Goal: Information Seeking & Learning: Learn about a topic

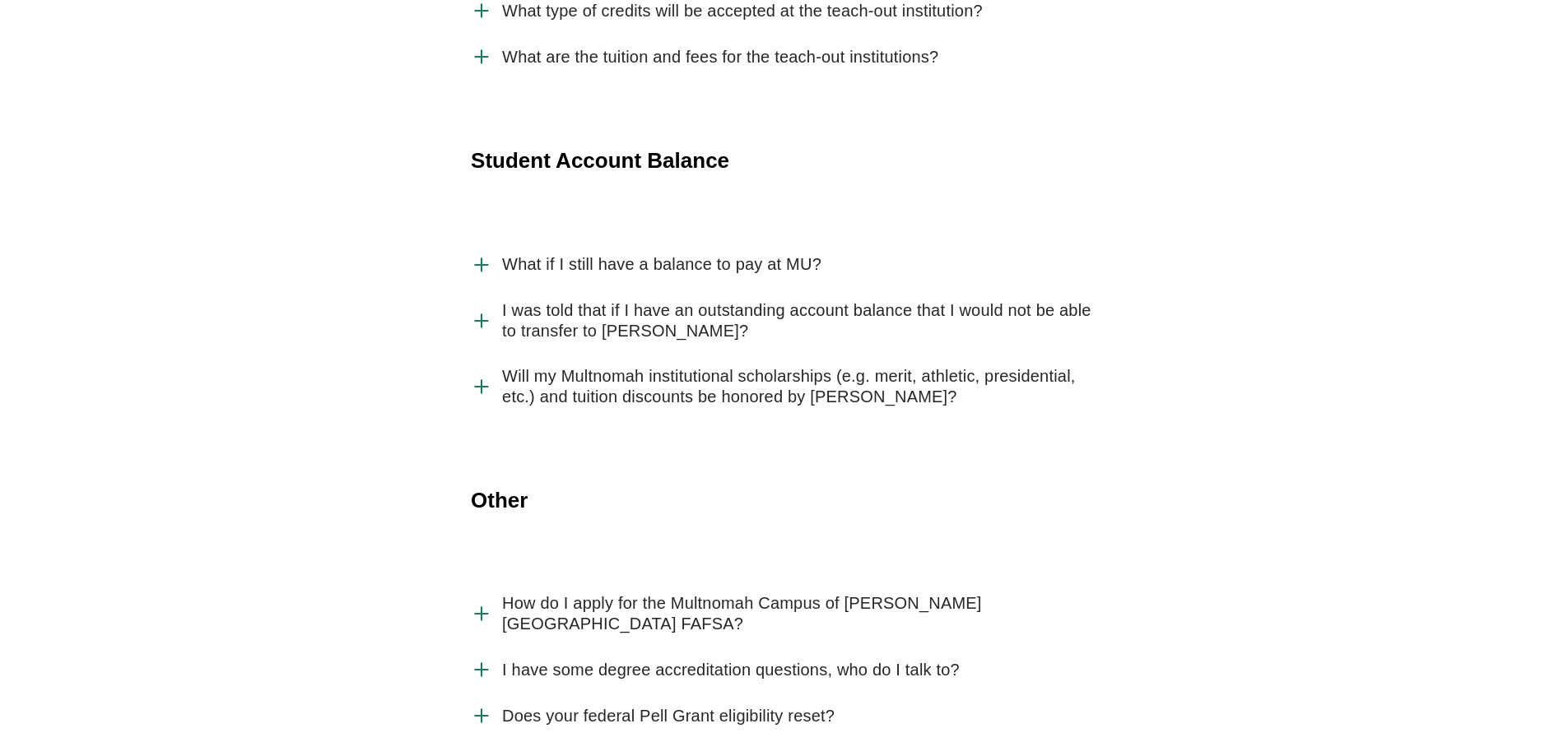
scroll to position [3798, 0]
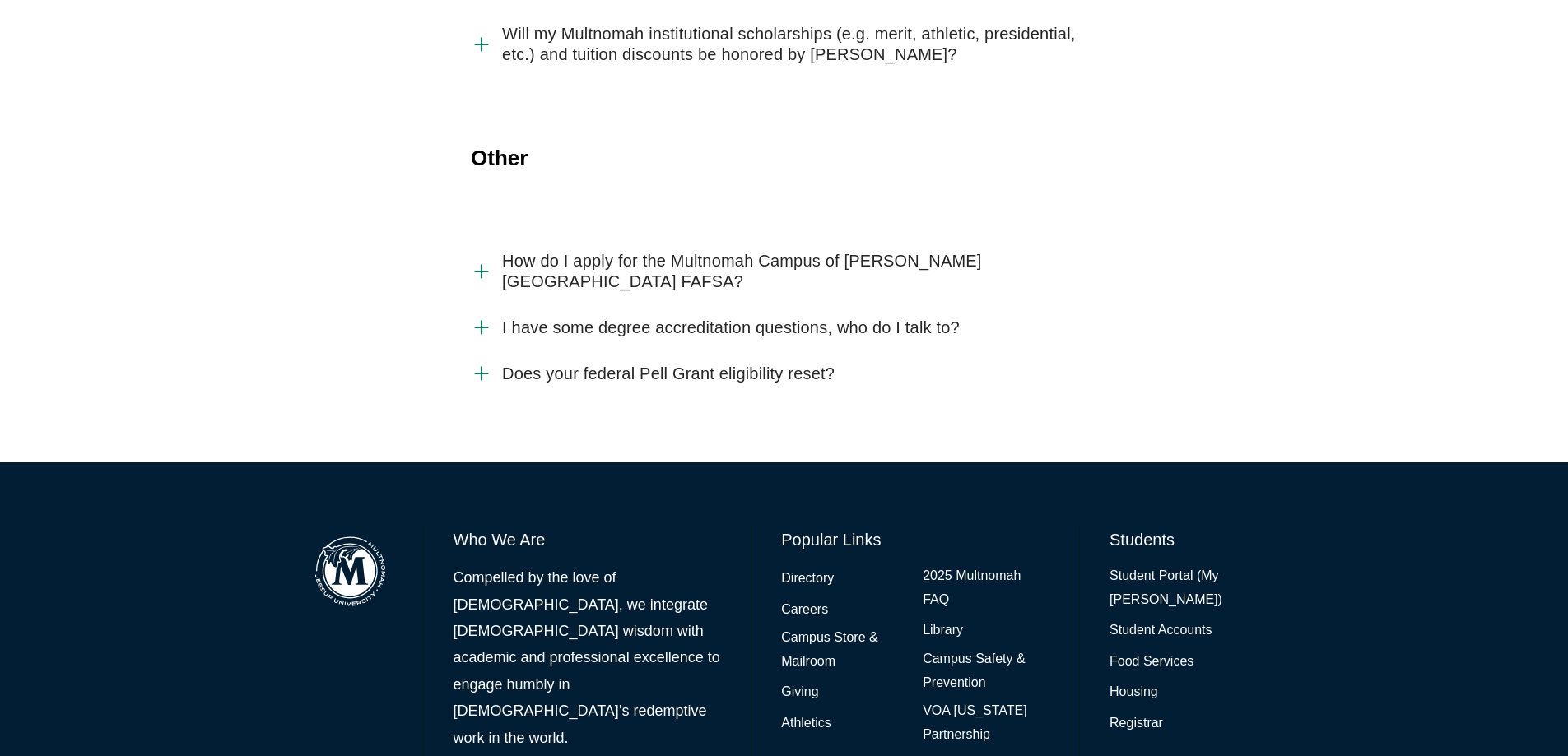
click at [812, 567] on link "Directory" at bounding box center [807, 579] width 53 height 24
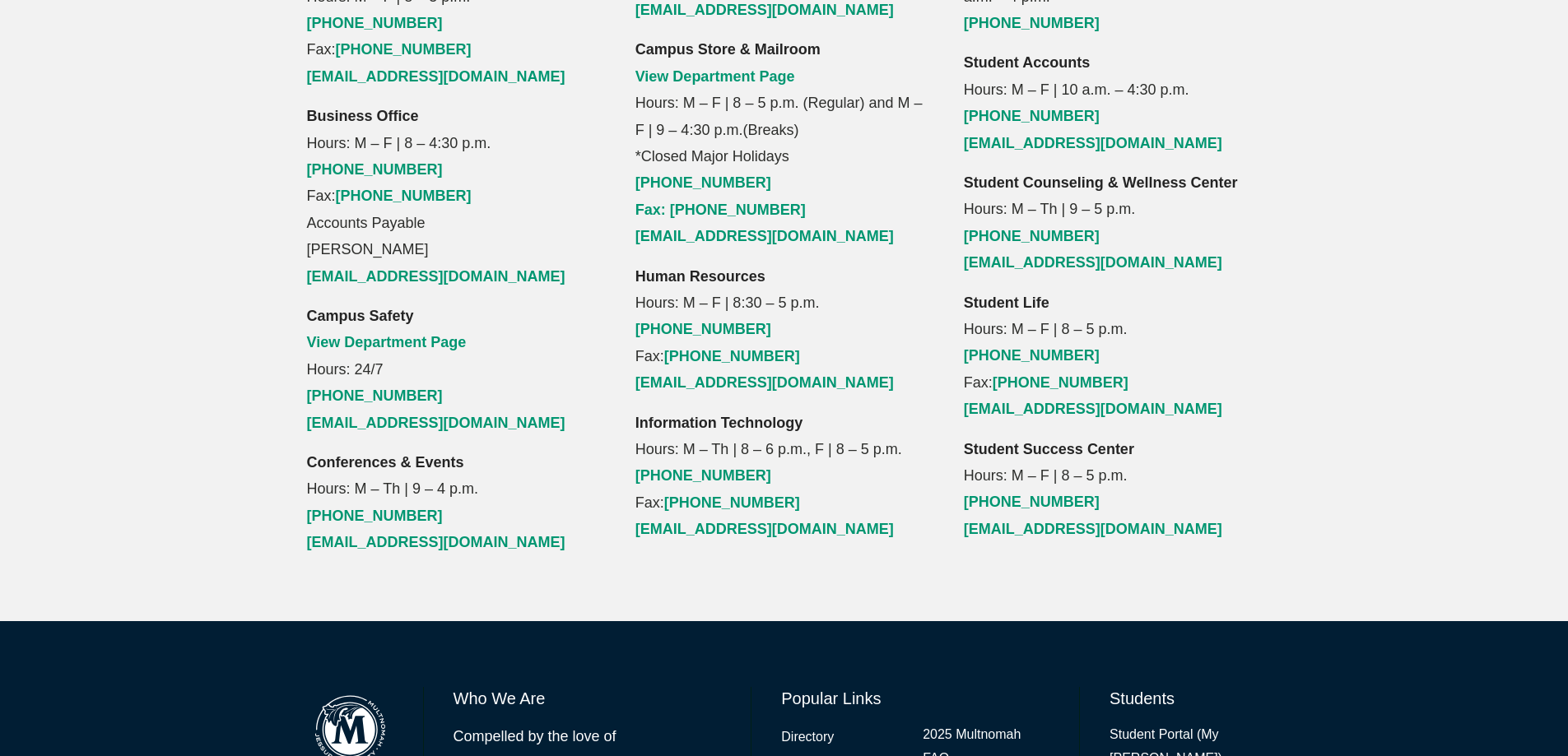
scroll to position [1960, 0]
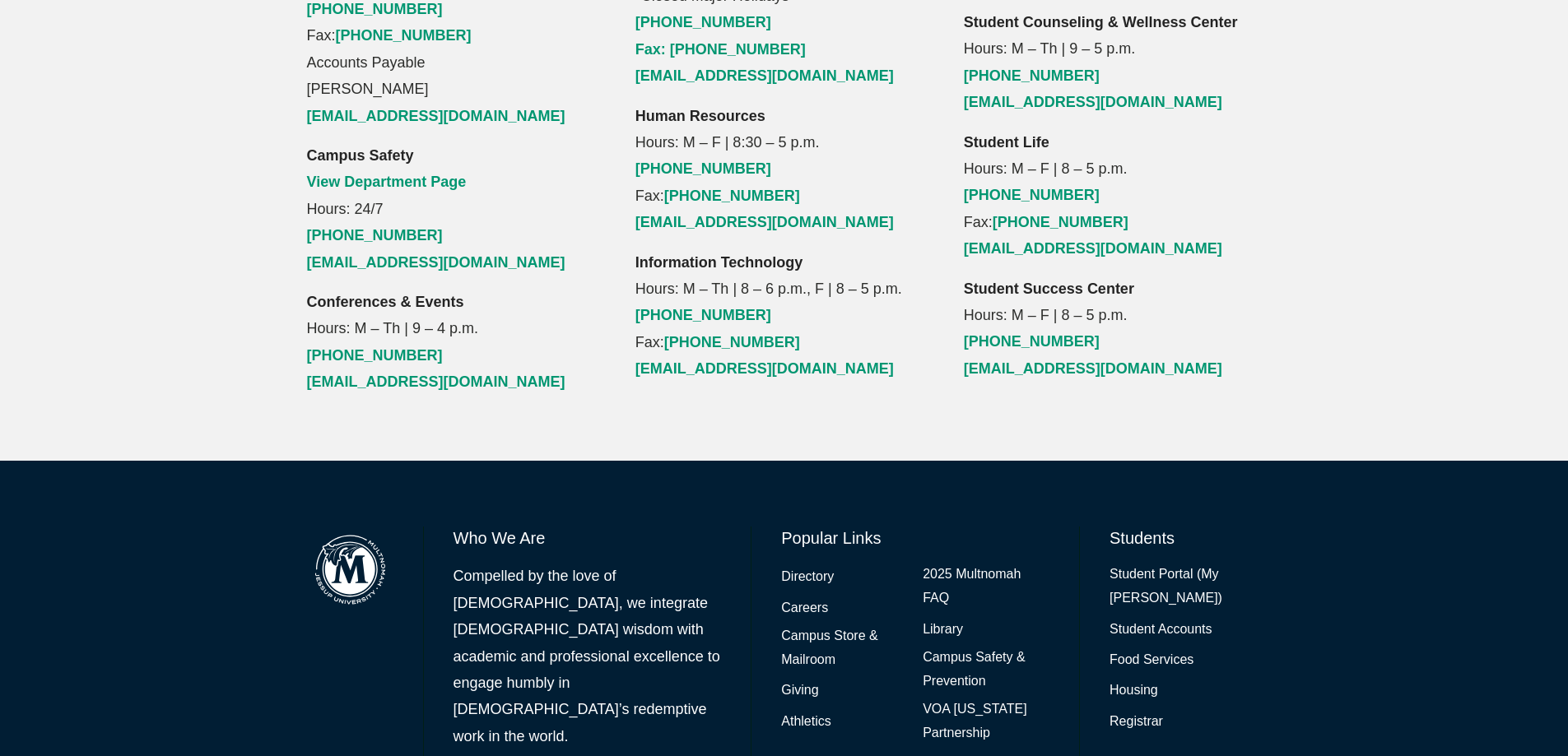
click at [943, 563] on link "2025 Multnomah FAQ" at bounding box center [986, 586] width 126 height 48
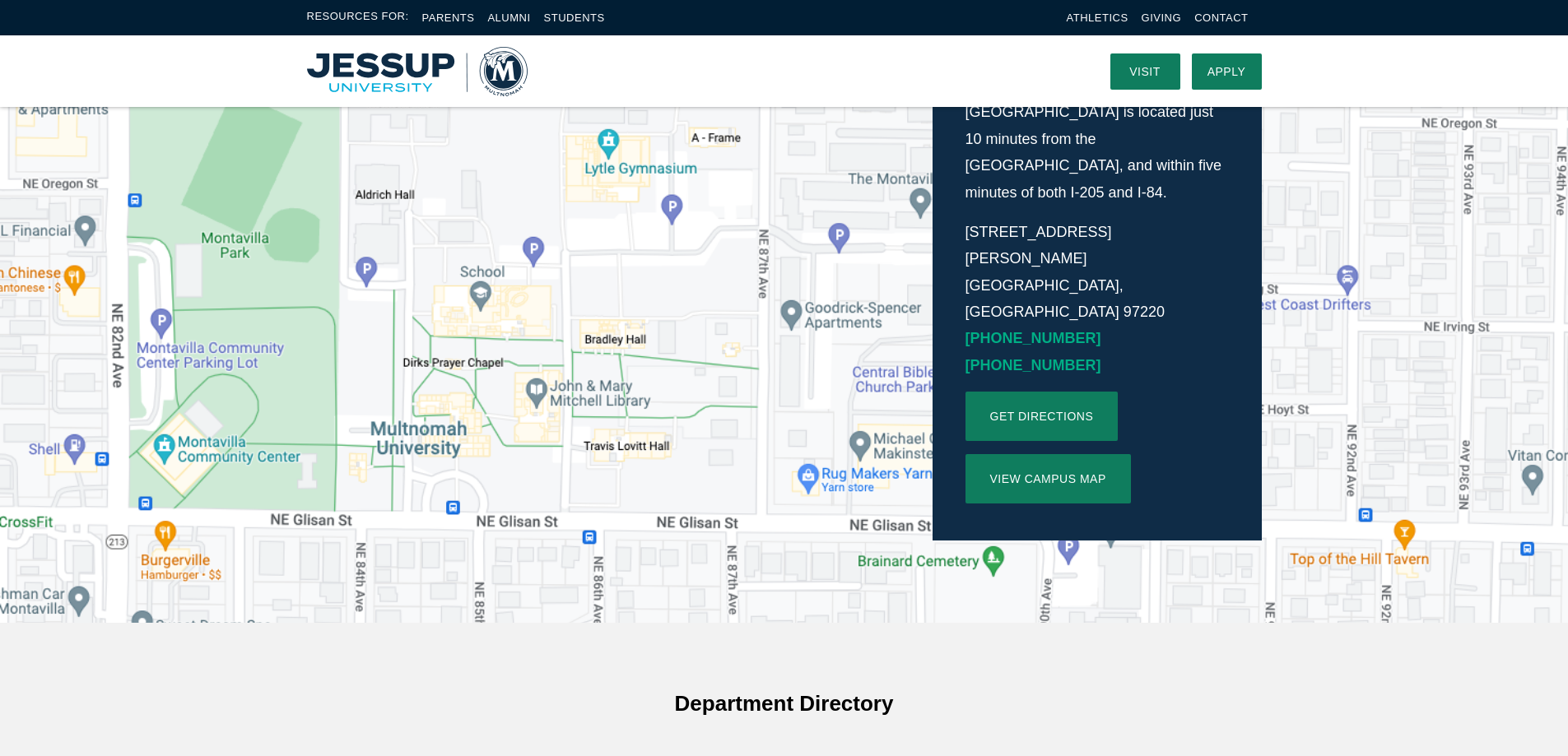
scroll to position [0, 0]
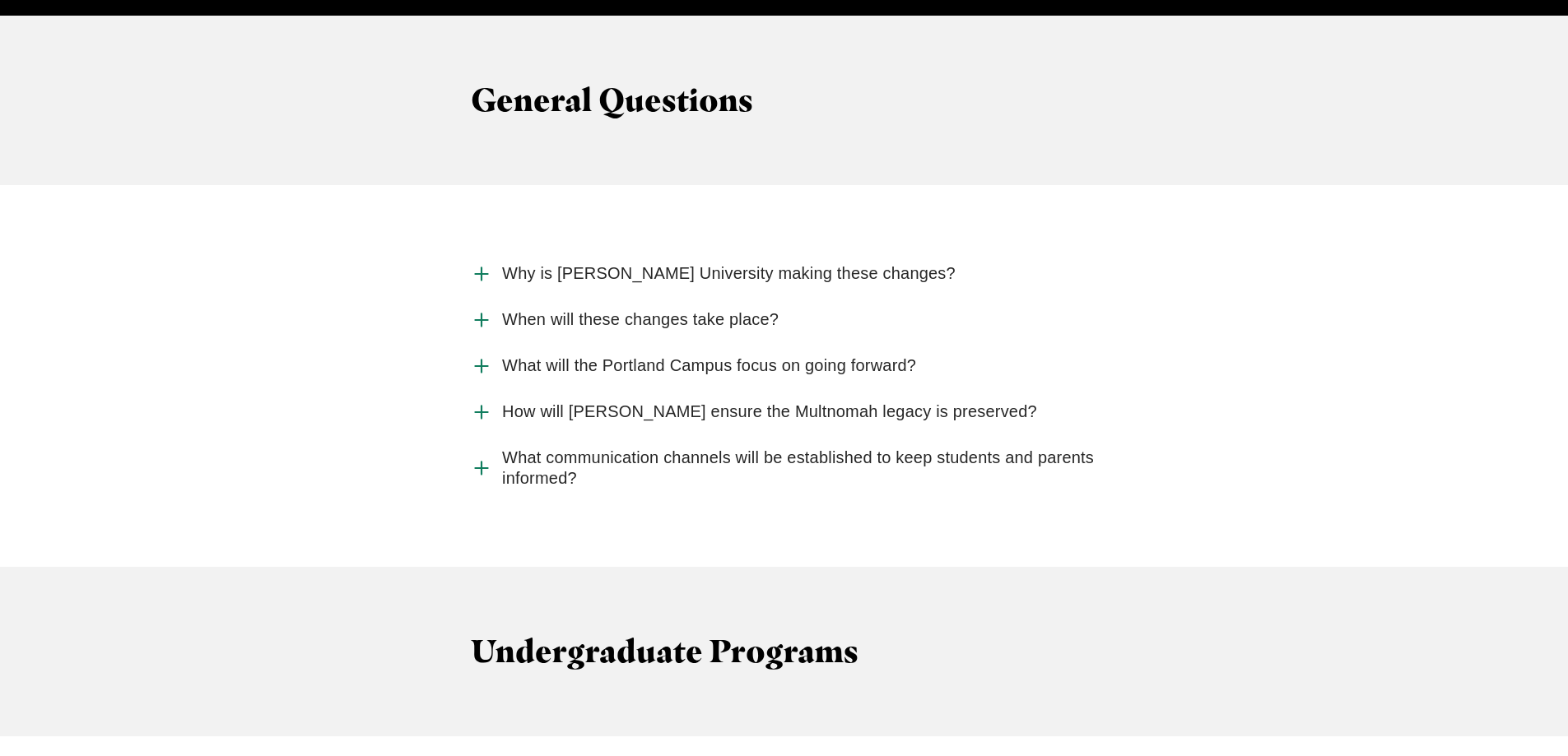
scroll to position [1728, 0]
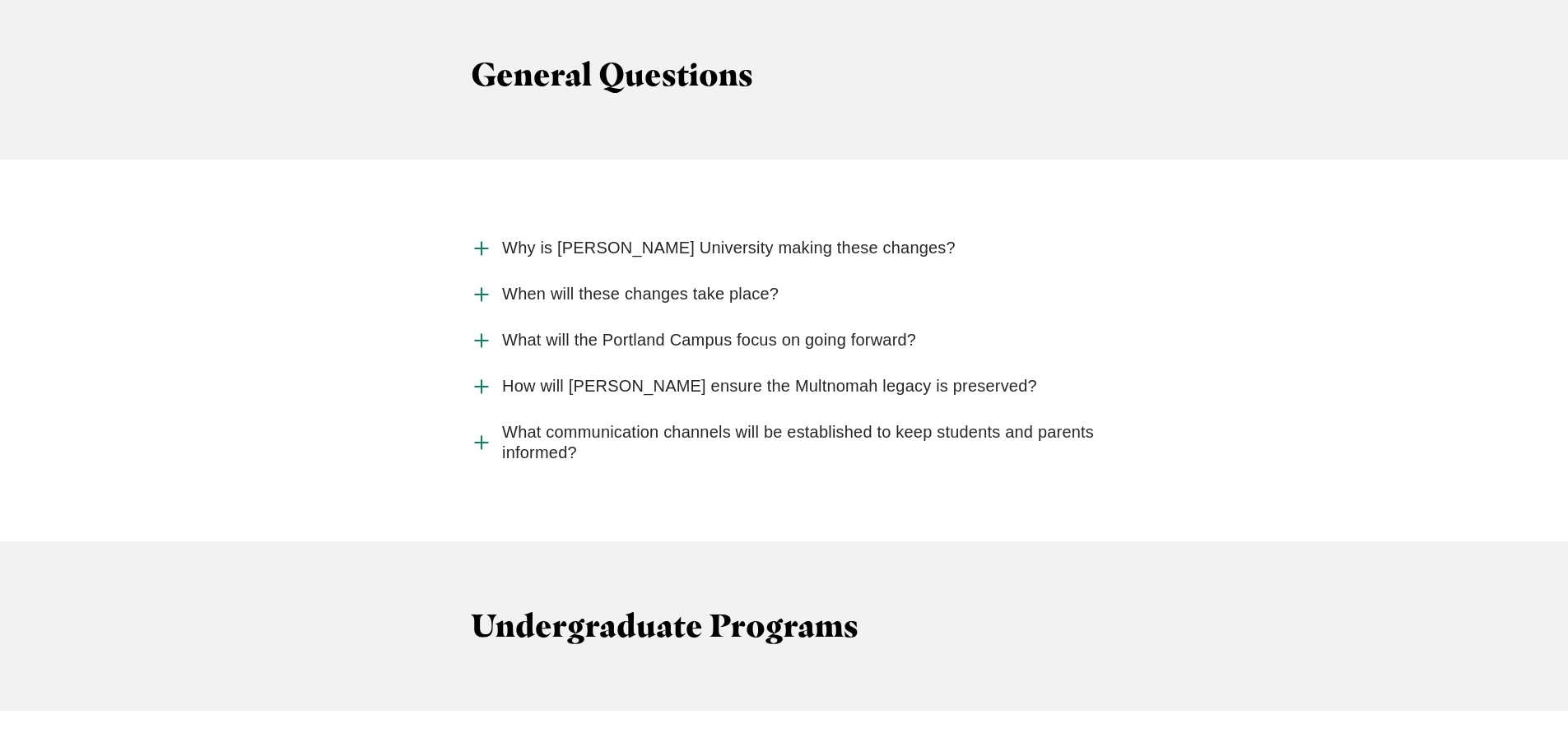
click at [486, 238] on icon "Accordion" at bounding box center [481, 249] width 22 height 22
click at [0, 0] on input "Why is [PERSON_NAME] University making these changes?" at bounding box center [0, 0] width 0 height 0
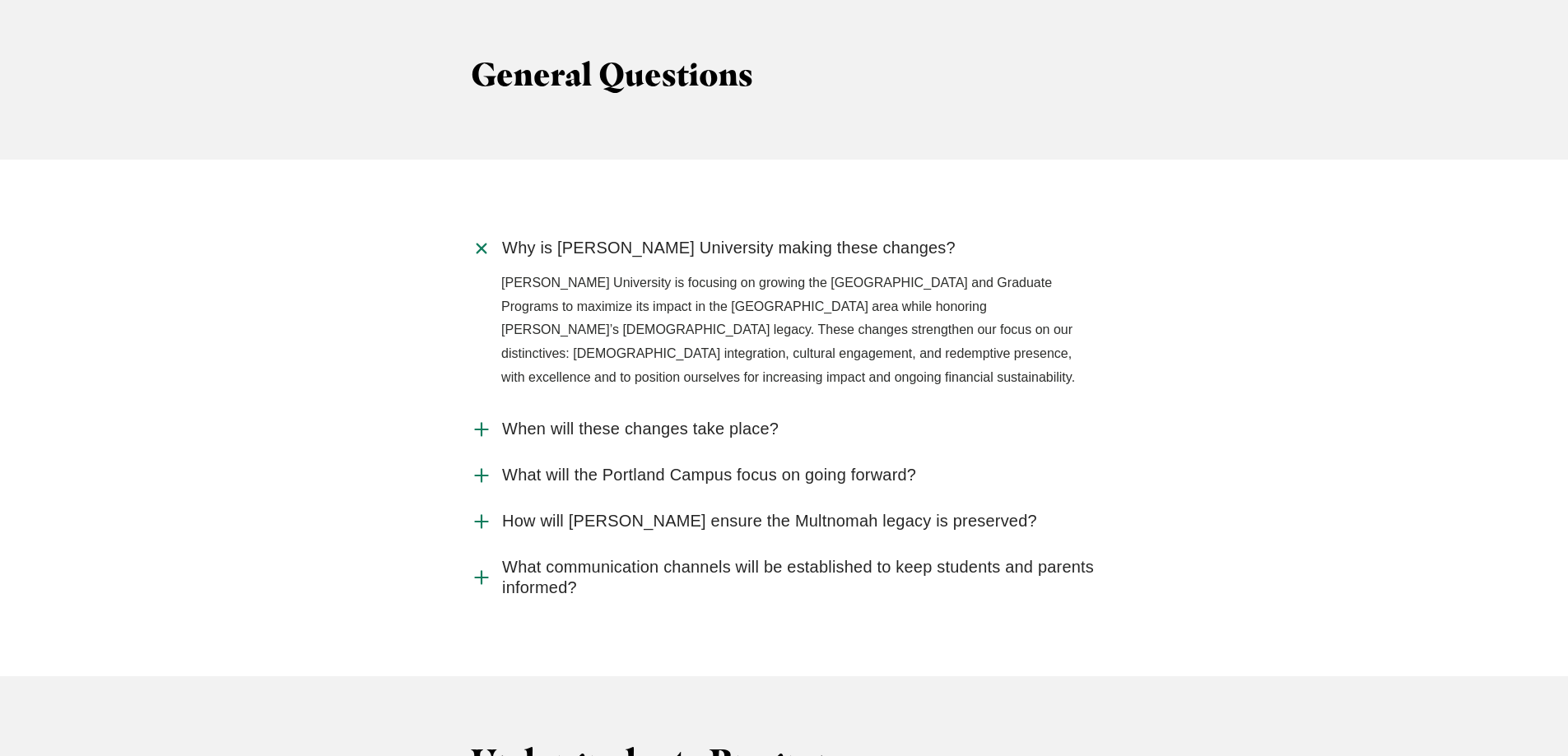
click at [486, 233] on icon "Accordion" at bounding box center [482, 248] width 30 height 30
click at [0, 0] on input "Why is [PERSON_NAME] University making these changes?" at bounding box center [0, 0] width 0 height 0
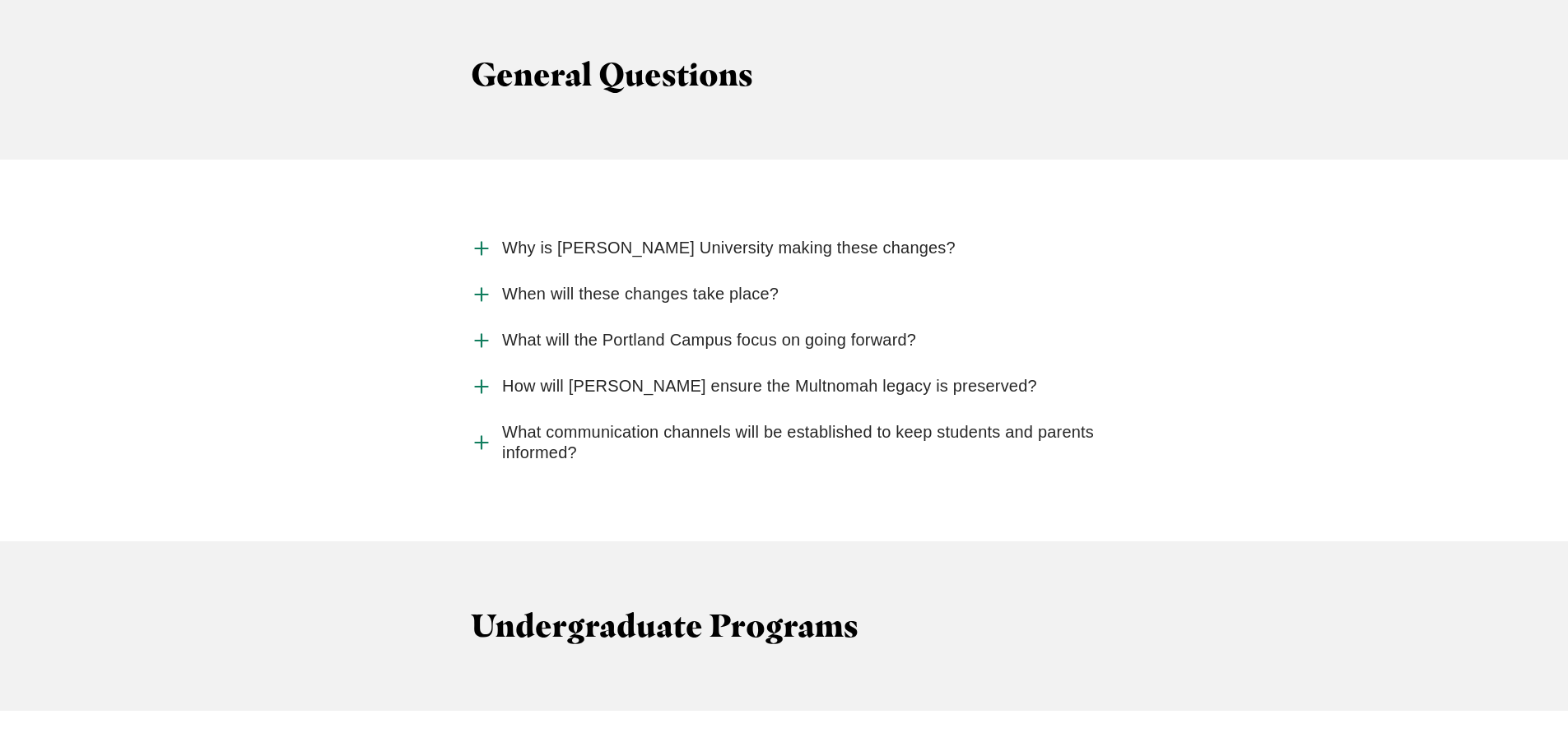
click at [483, 288] on use "Accordion" at bounding box center [481, 294] width 12 height 12
click at [0, 0] on input "When will these changes take place?" at bounding box center [0, 0] width 0 height 0
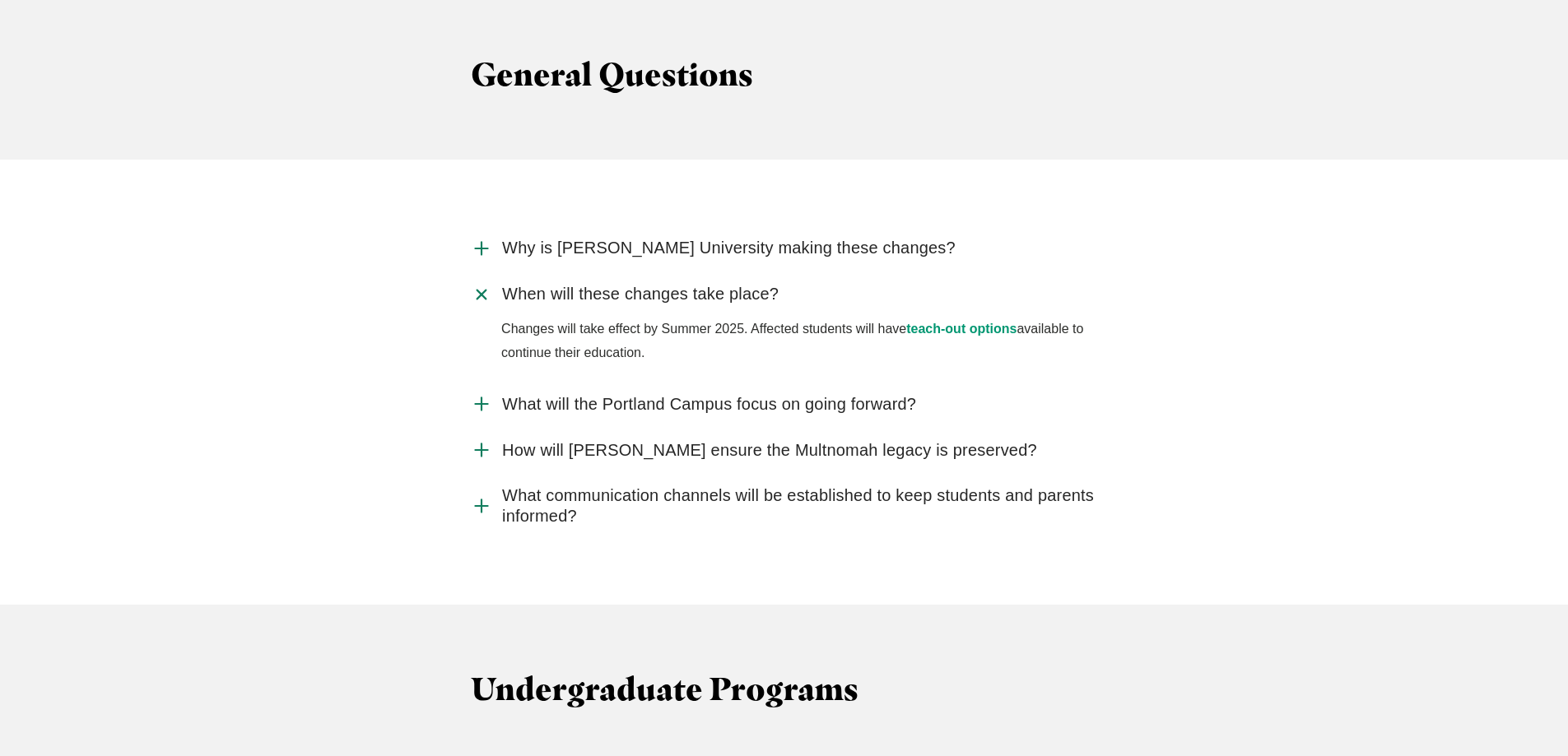
click at [483, 279] on icon "Accordion" at bounding box center [482, 294] width 30 height 30
click at [0, 0] on input "When will these changes take place?" at bounding box center [0, 0] width 0 height 0
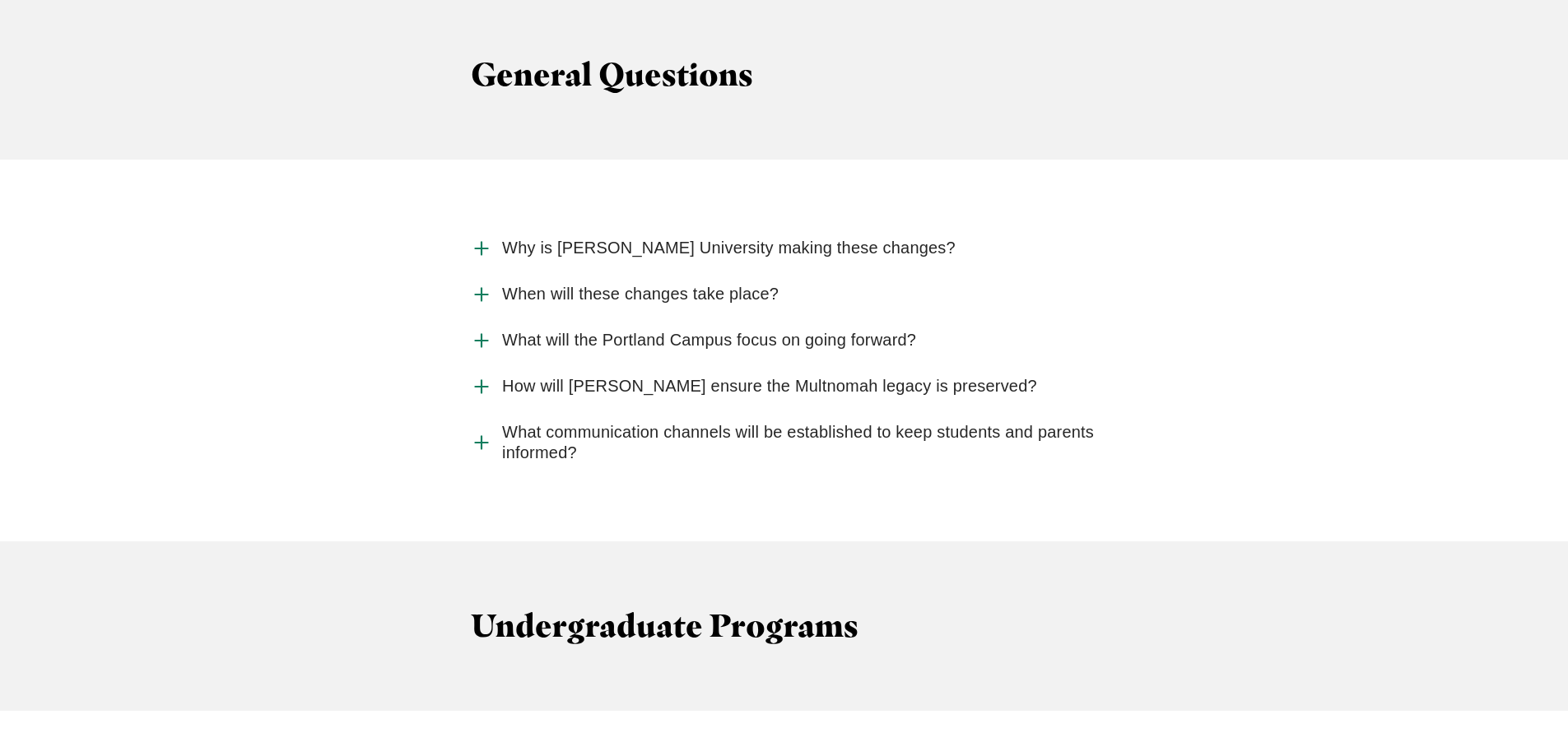
click at [484, 330] on icon "Accordion" at bounding box center [481, 340] width 22 height 22
click at [0, 0] on input "What will the Portland Campus focus on going forward?" at bounding box center [0, 0] width 0 height 0
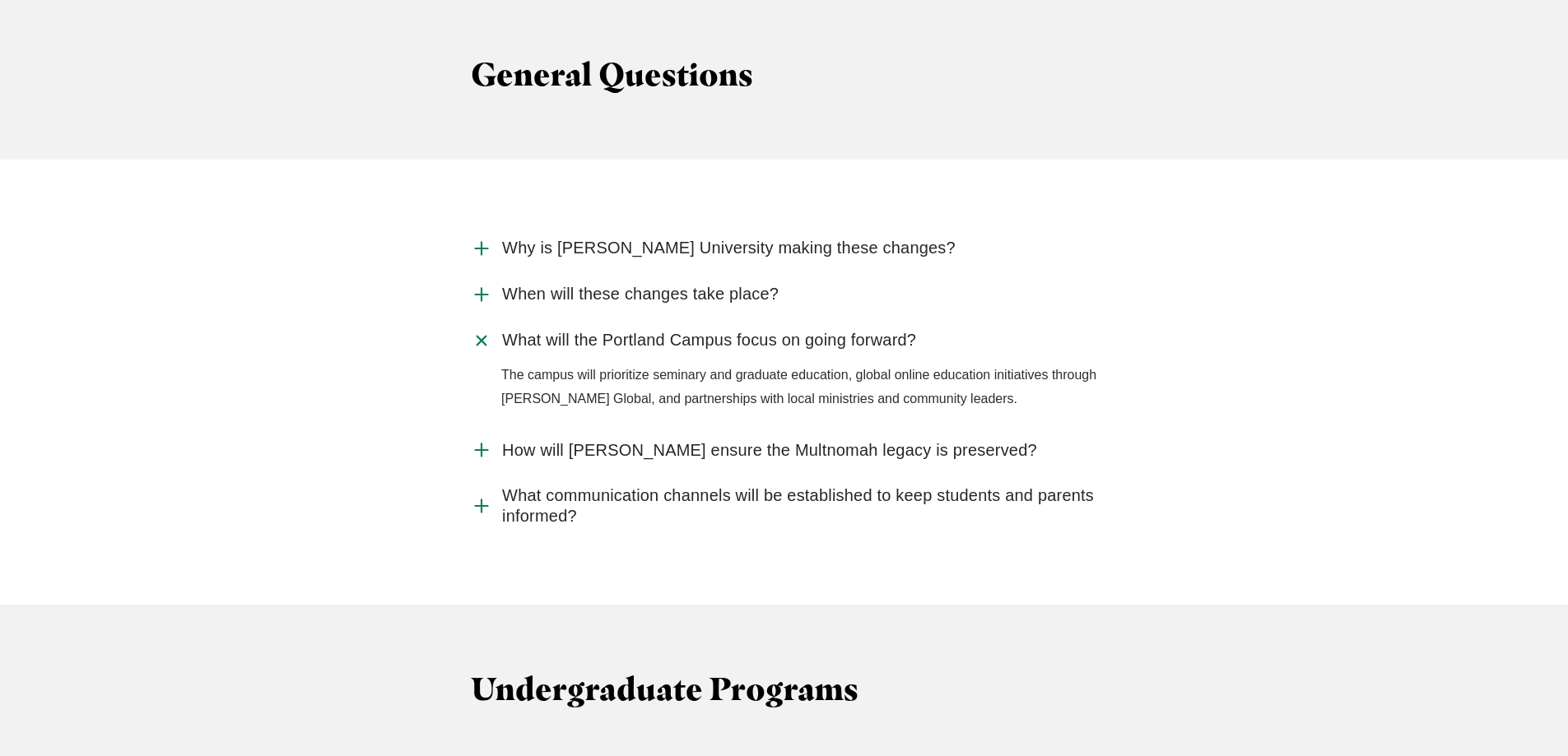
click at [482, 325] on icon "Accordion" at bounding box center [482, 339] width 30 height 30
click at [0, 0] on input "What will the Portland Campus focus on going forward?" at bounding box center [0, 0] width 0 height 0
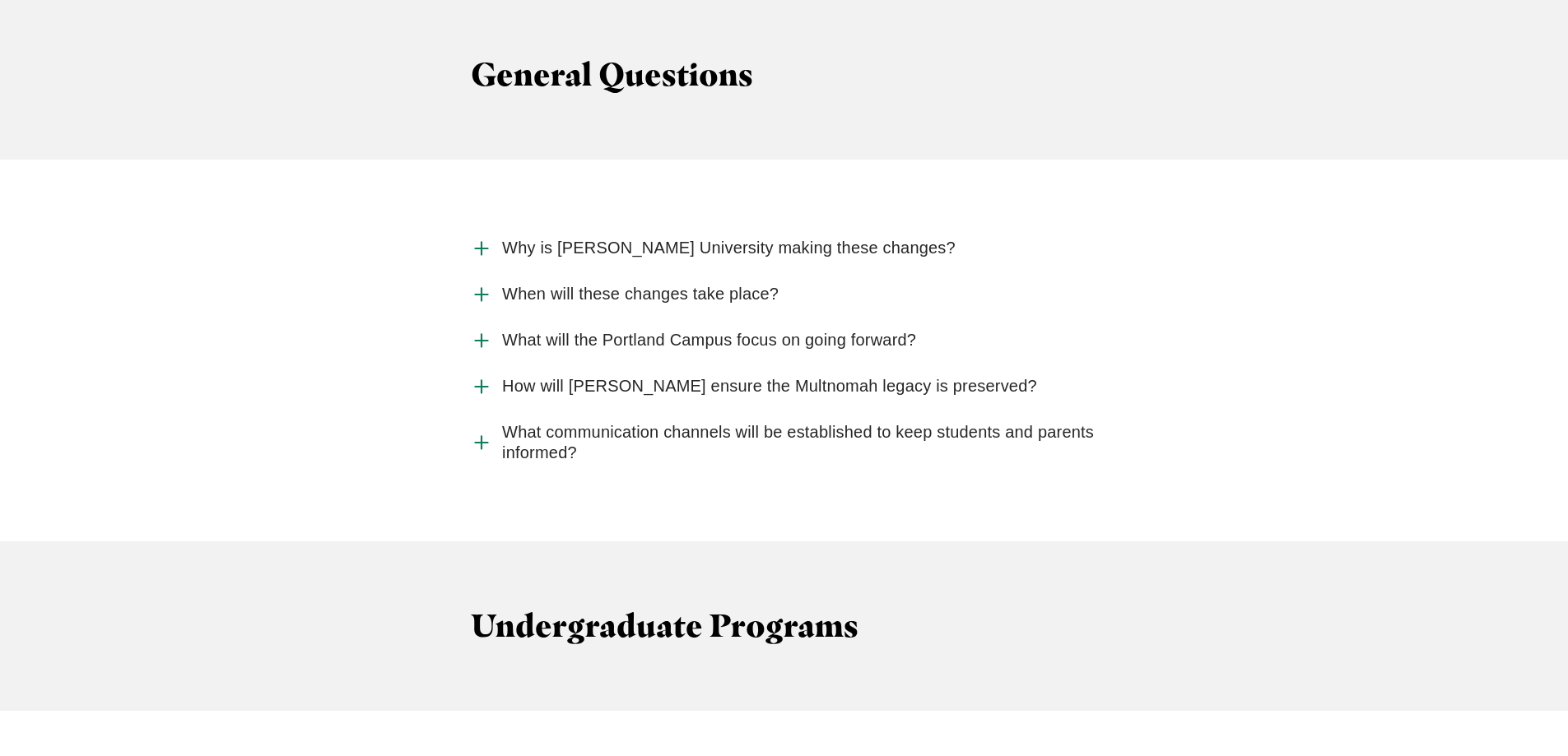
click at [482, 380] on use "Accordion" at bounding box center [481, 386] width 12 height 12
click at [0, 0] on input "How will [PERSON_NAME] ensure the Multnomah legacy is preserved?" at bounding box center [0, 0] width 0 height 0
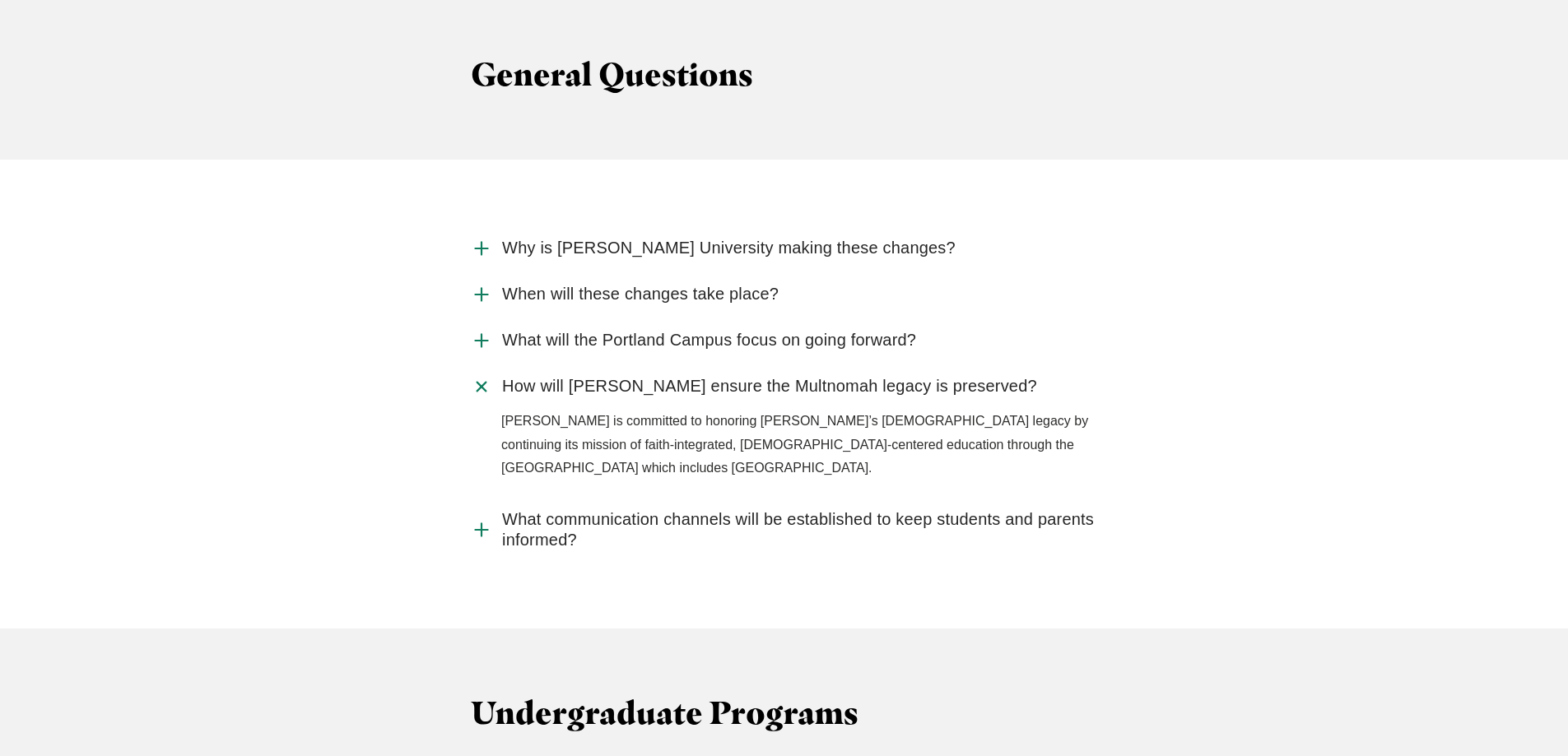
click at [482, 372] on icon "Accordion" at bounding box center [482, 386] width 30 height 30
click at [0, 0] on input "How will [PERSON_NAME] ensure the Multnomah legacy is preserved?" at bounding box center [0, 0] width 0 height 0
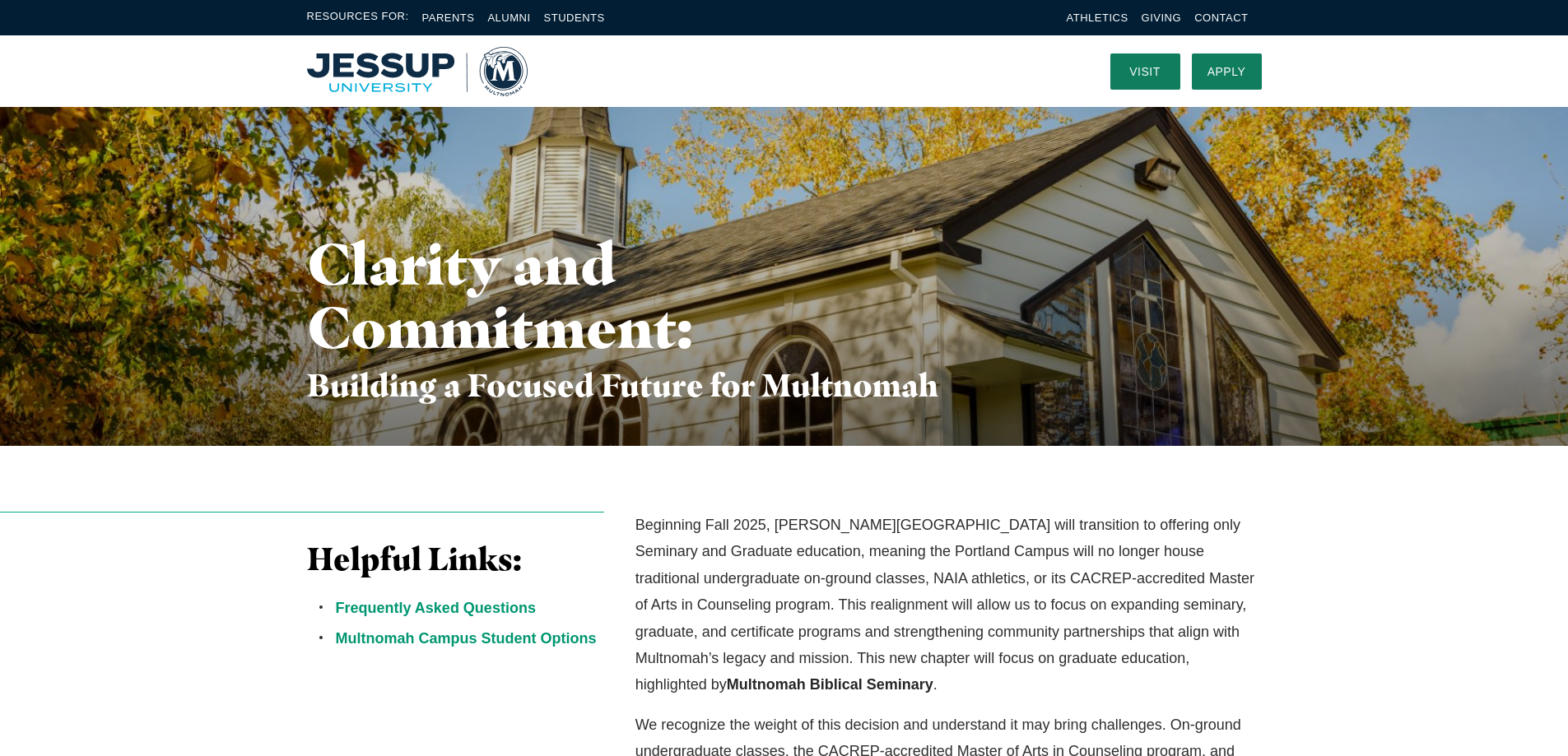
scroll to position [0, 0]
